Goal: Book appointment/travel/reservation

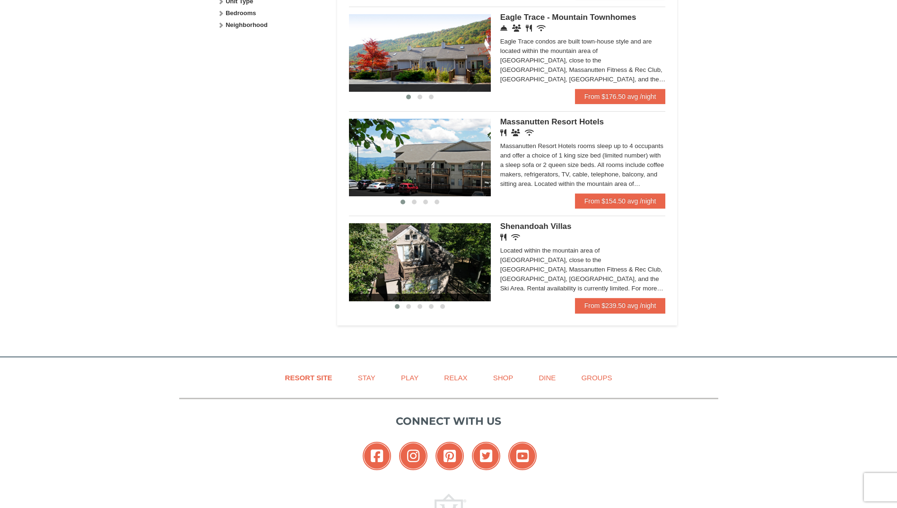
scroll to position [378, 0]
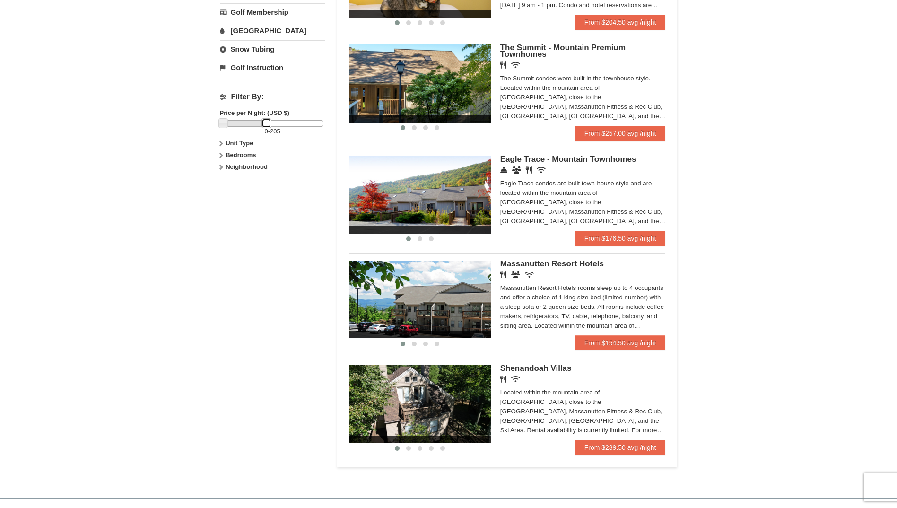
drag, startPoint x: 316, startPoint y: 127, endPoint x: 260, endPoint y: 132, distance: 56.1
click at [260, 132] on div "0 - 205" at bounding box center [272, 128] width 105 height 16
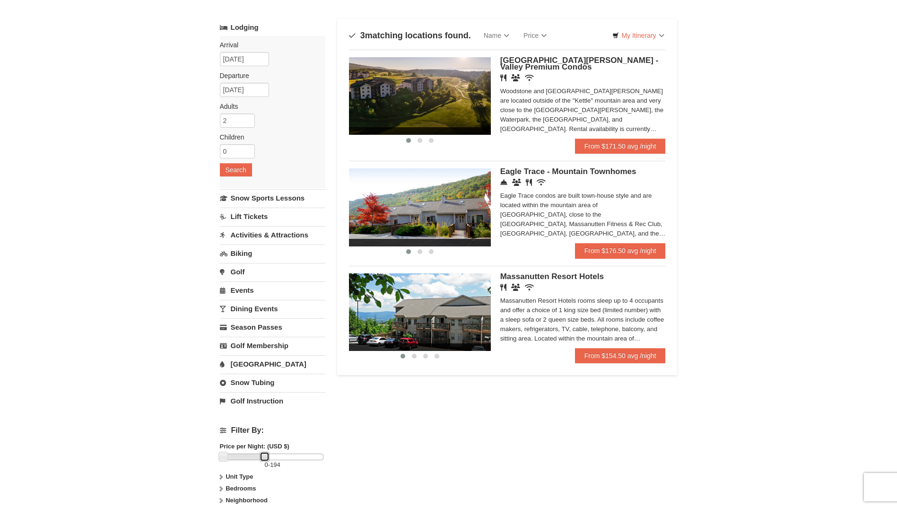
scroll to position [0, 0]
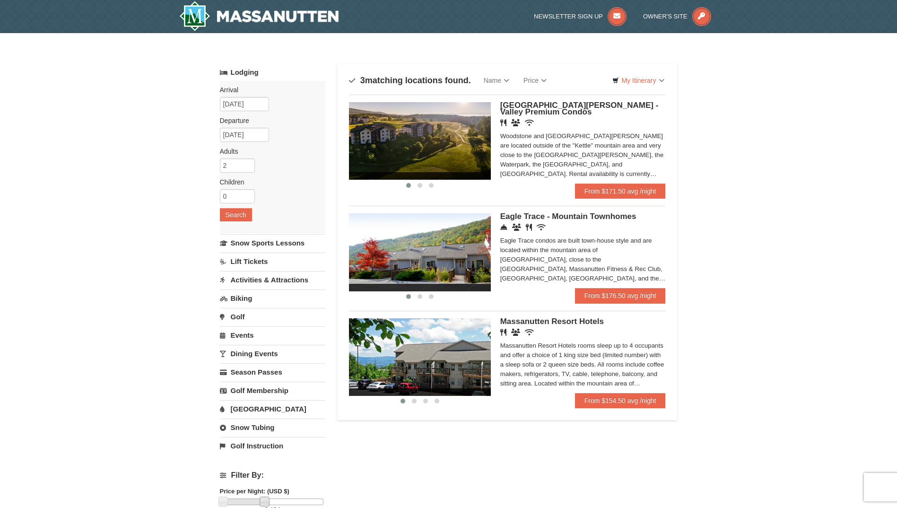
click at [431, 268] on img at bounding box center [420, 252] width 142 height 78
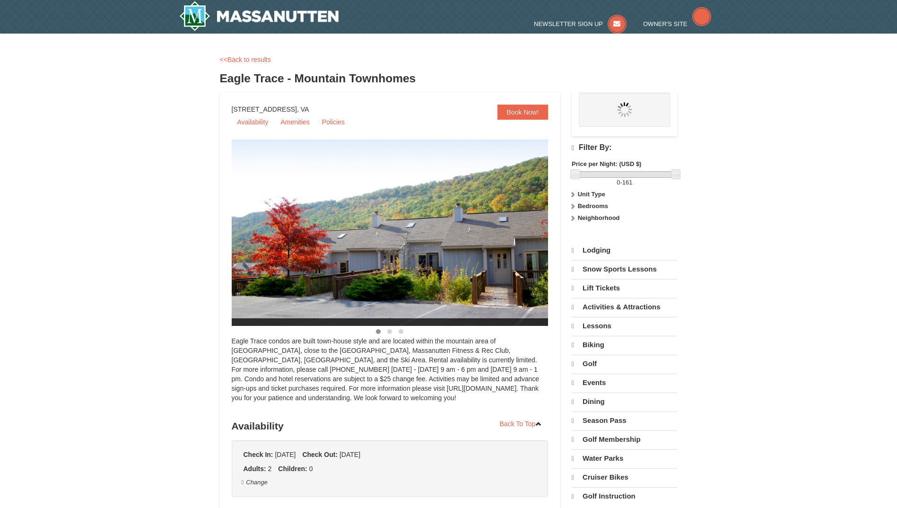
select select "10"
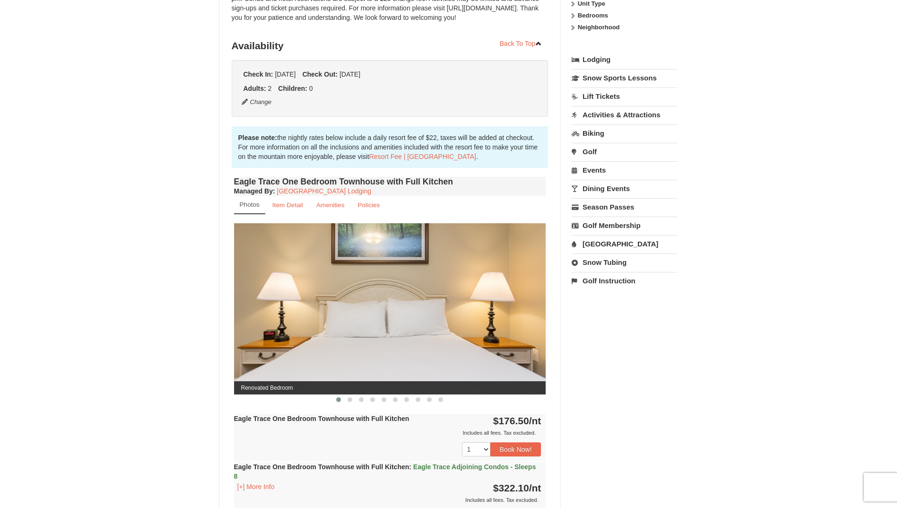
scroll to position [189, 0]
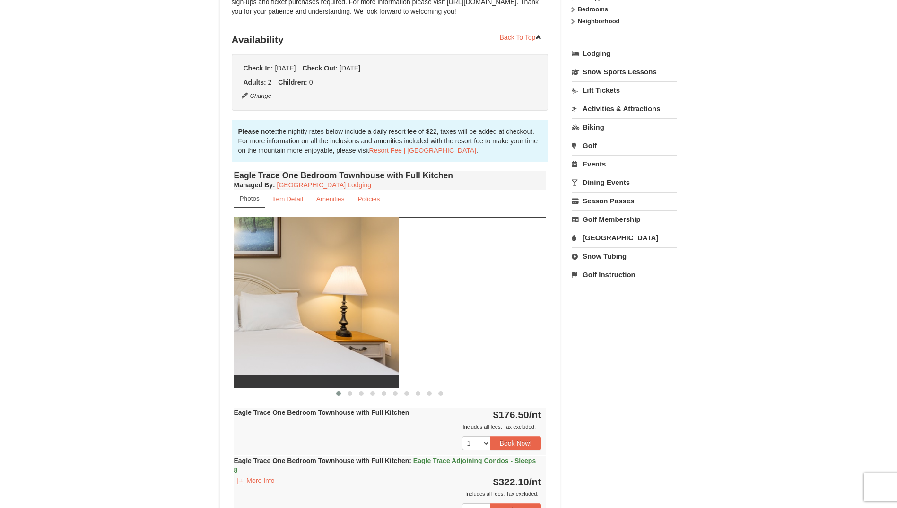
drag, startPoint x: 500, startPoint y: 320, endPoint x: 269, endPoint y: 342, distance: 232.0
click at [270, 343] on img at bounding box center [243, 302] width 312 height 171
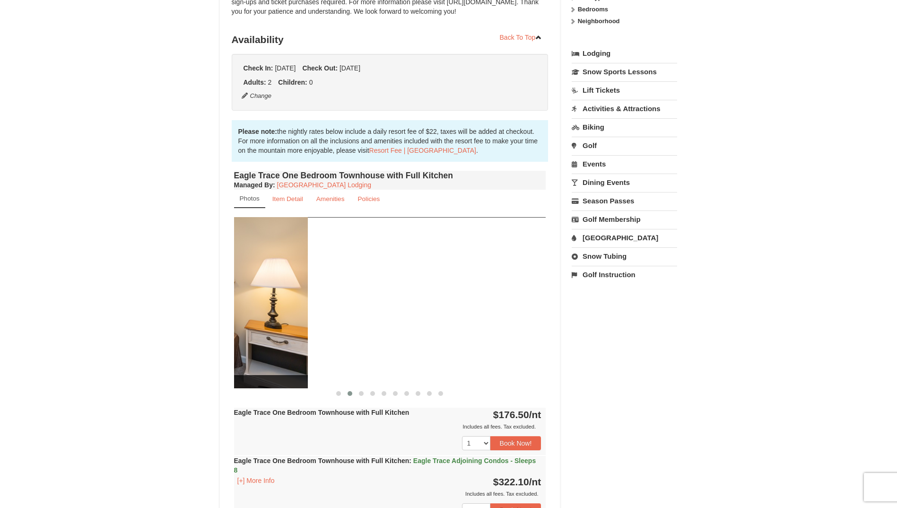
drag, startPoint x: 477, startPoint y: 321, endPoint x: 459, endPoint y: 335, distance: 22.9
click at [237, 338] on img at bounding box center [152, 302] width 312 height 171
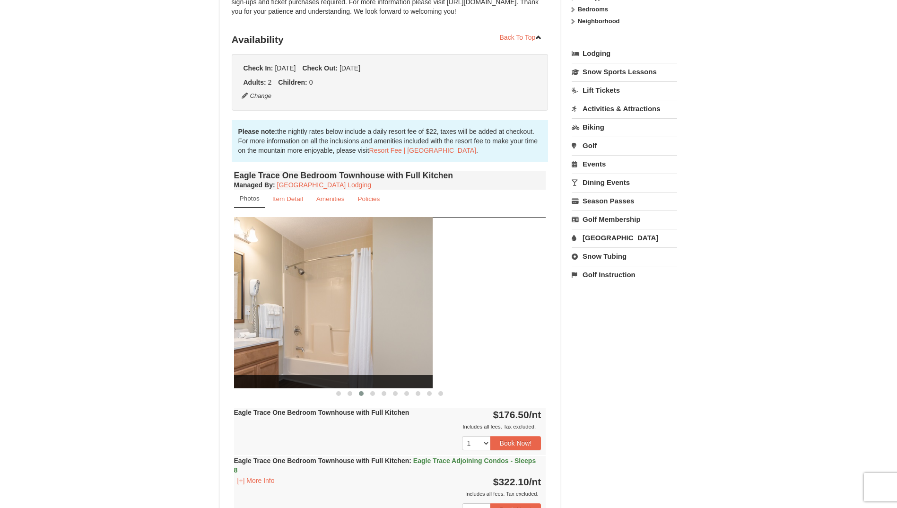
drag, startPoint x: 422, startPoint y: 334, endPoint x: 290, endPoint y: 341, distance: 132.6
click at [263, 344] on img at bounding box center [277, 302] width 312 height 171
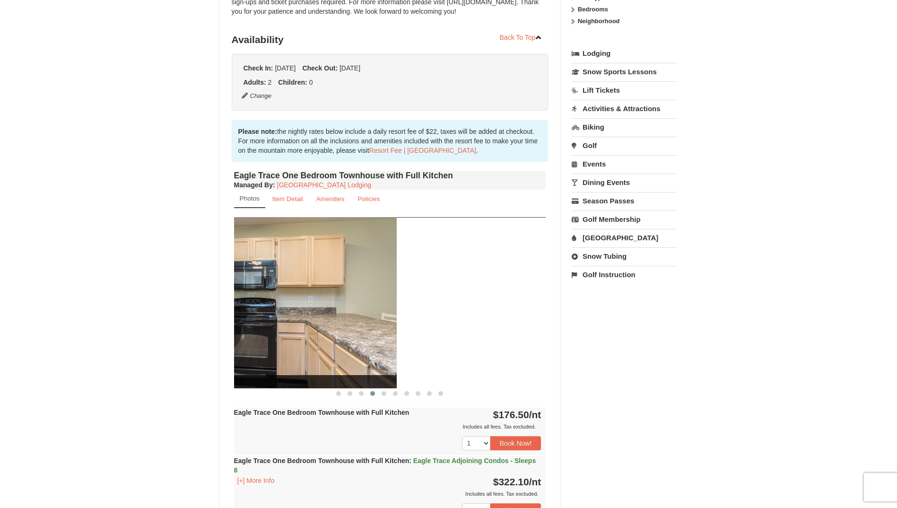
drag, startPoint x: 368, startPoint y: 360, endPoint x: 340, endPoint y: 364, distance: 28.3
click at [340, 364] on img at bounding box center [241, 302] width 312 height 171
